Goal: Information Seeking & Learning: Learn about a topic

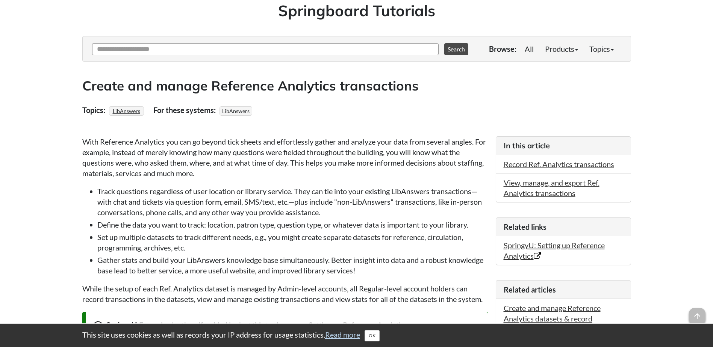
scroll to position [188, 0]
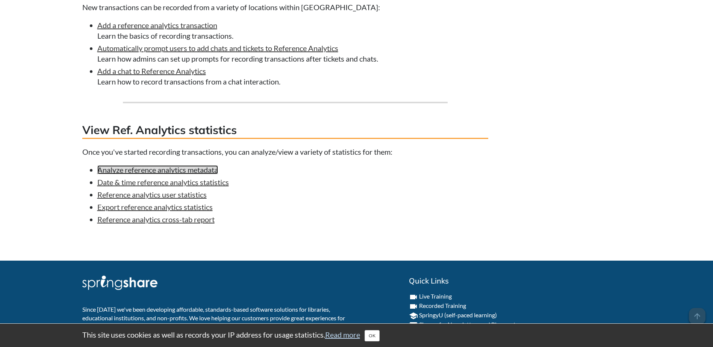
scroll to position [677, 0]
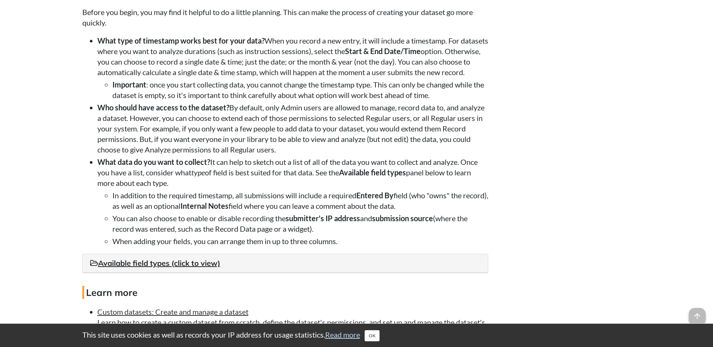
scroll to position [790, 0]
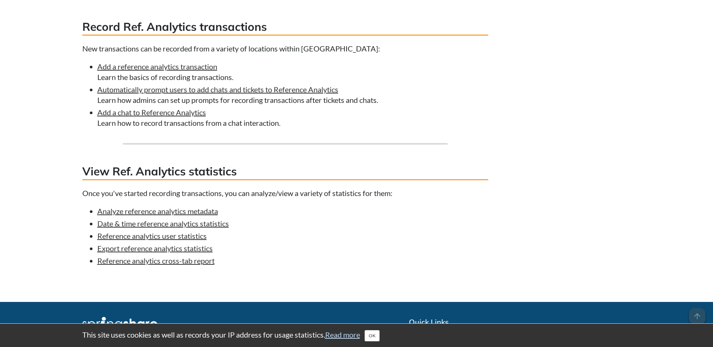
scroll to position [639, 0]
